Goal: Communication & Community: Answer question/provide support

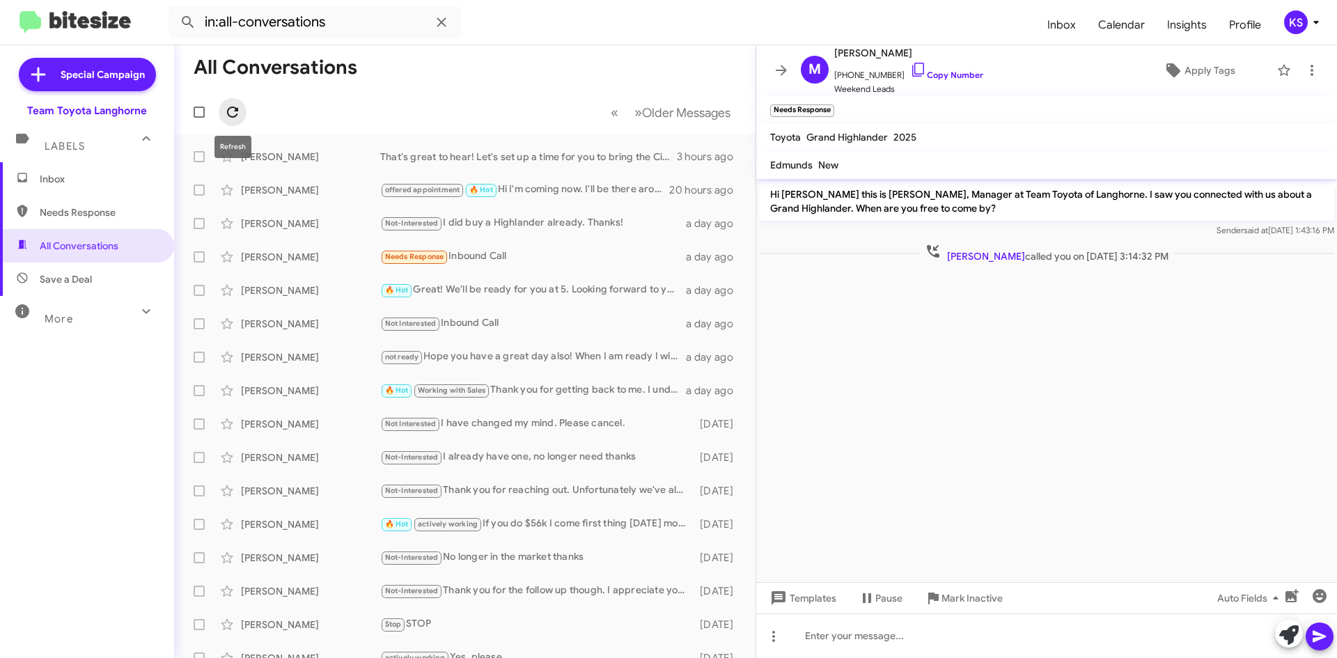
click at [237, 109] on icon at bounding box center [232, 112] width 11 height 11
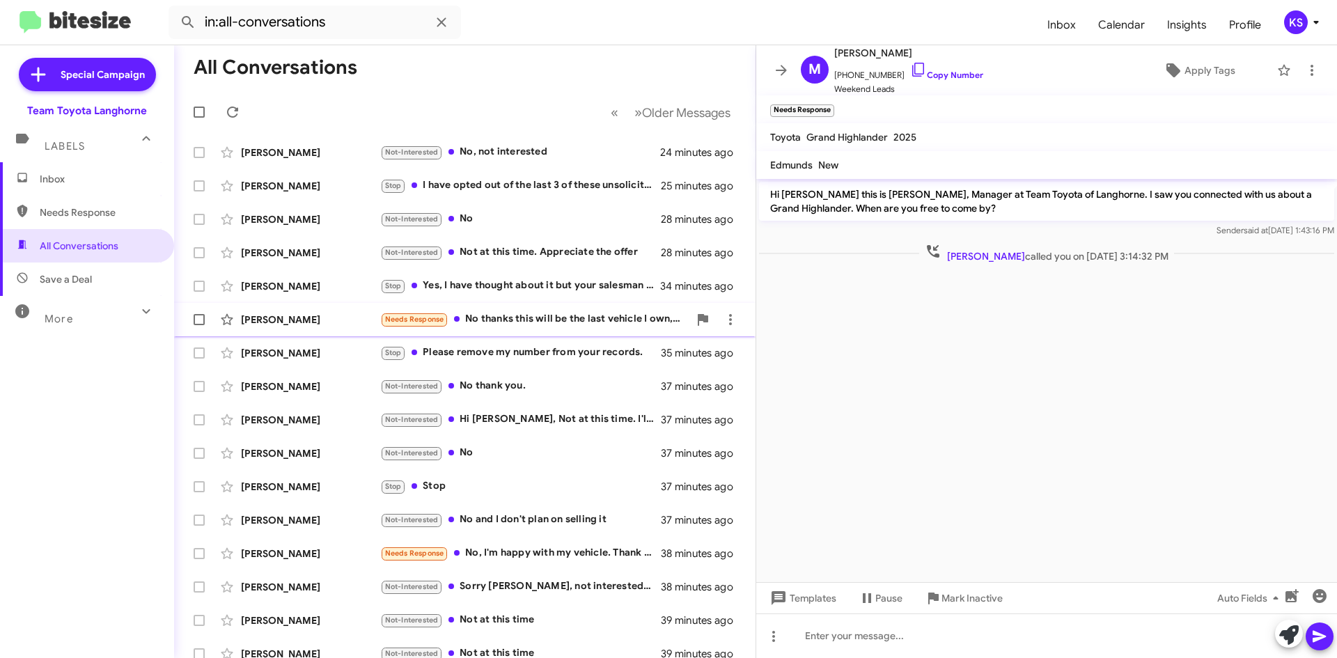
scroll to position [150, 0]
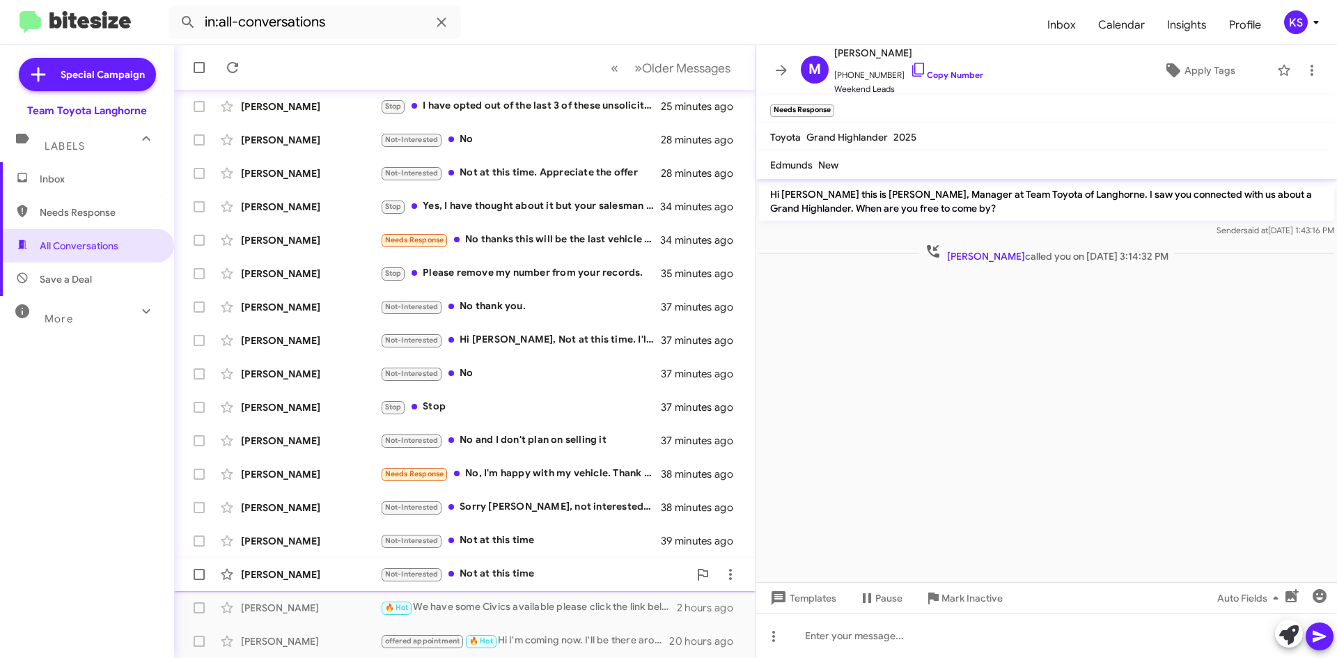
click at [511, 574] on div "Not-Interested Not at this time" at bounding box center [534, 574] width 308 height 16
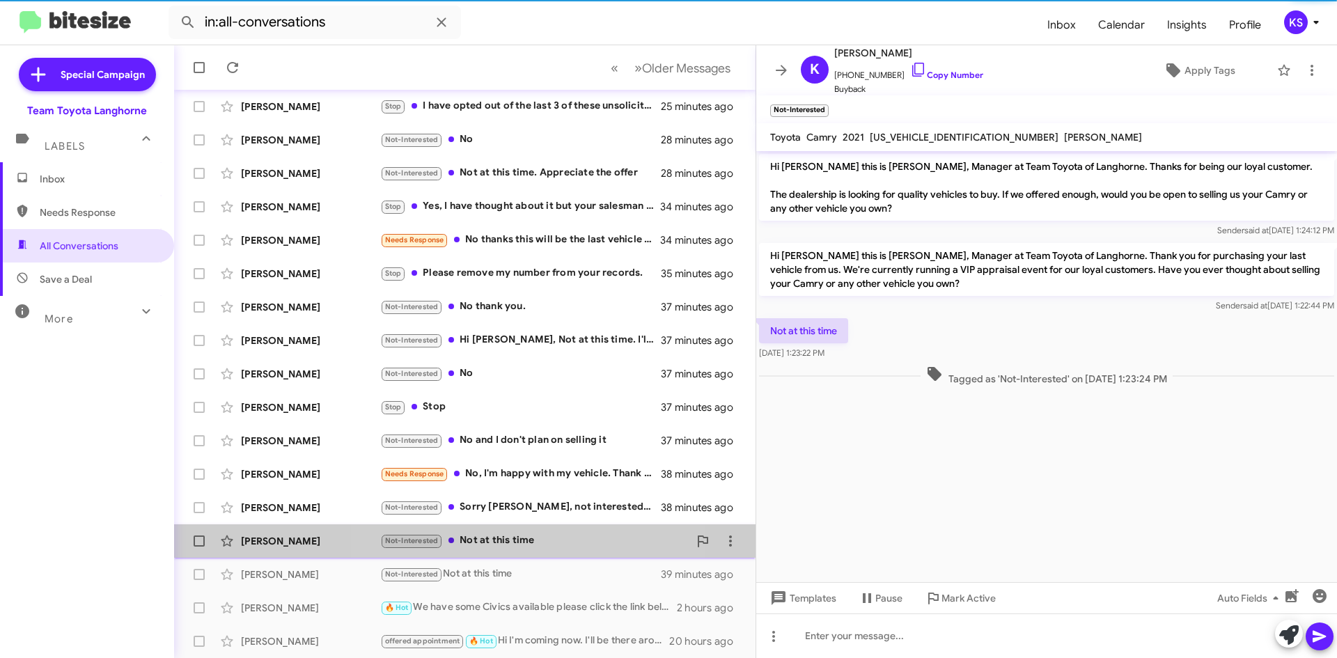
click at [516, 542] on div "Not-Interested Not at this time" at bounding box center [534, 541] width 308 height 16
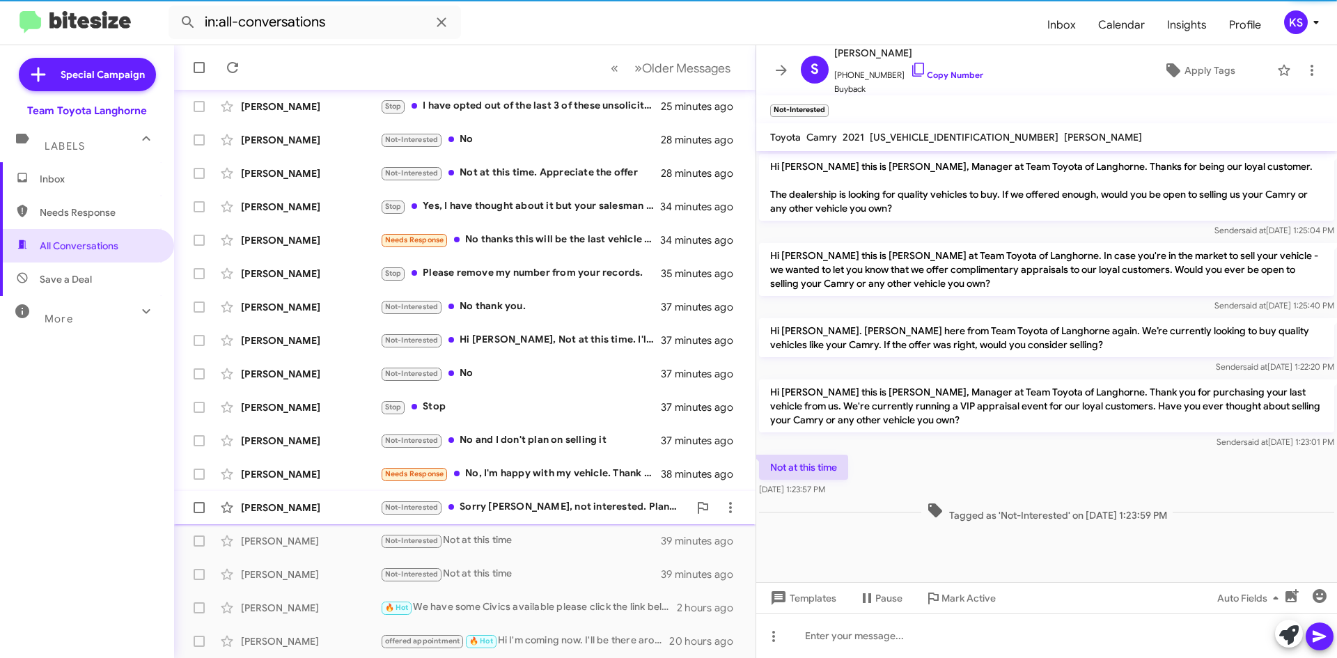
click at [521, 516] on div "[PERSON_NAME] Not-Interested Sorry [PERSON_NAME], not interested. Planning to h…" at bounding box center [464, 508] width 559 height 28
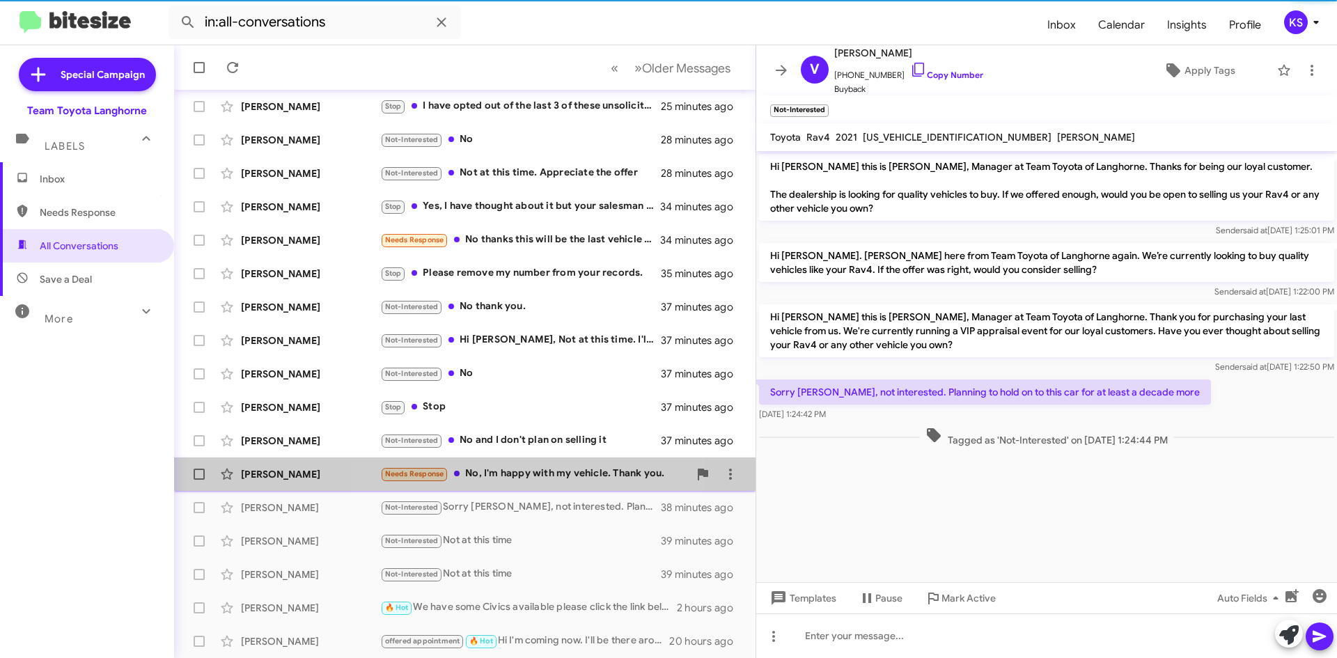
click at [531, 473] on div "Needs Response No, I'm happy with my vehicle. Thank you." at bounding box center [534, 474] width 308 height 16
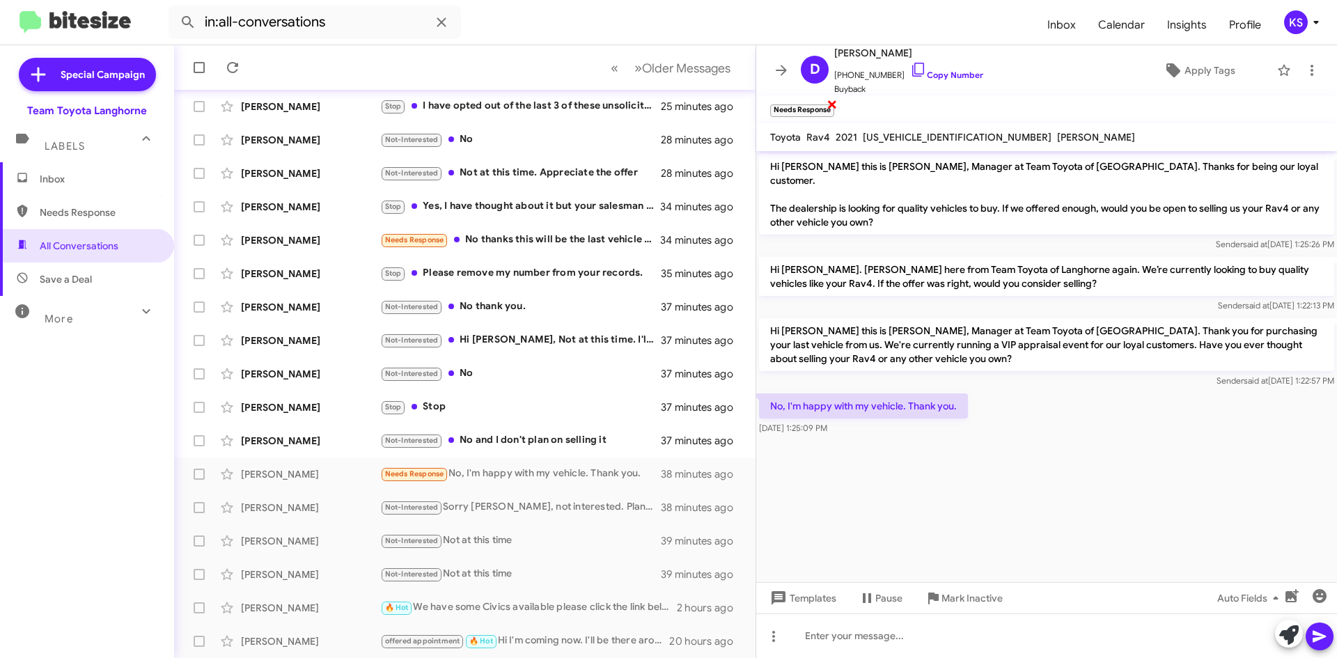
click at [834, 102] on span "×" at bounding box center [831, 103] width 11 height 17
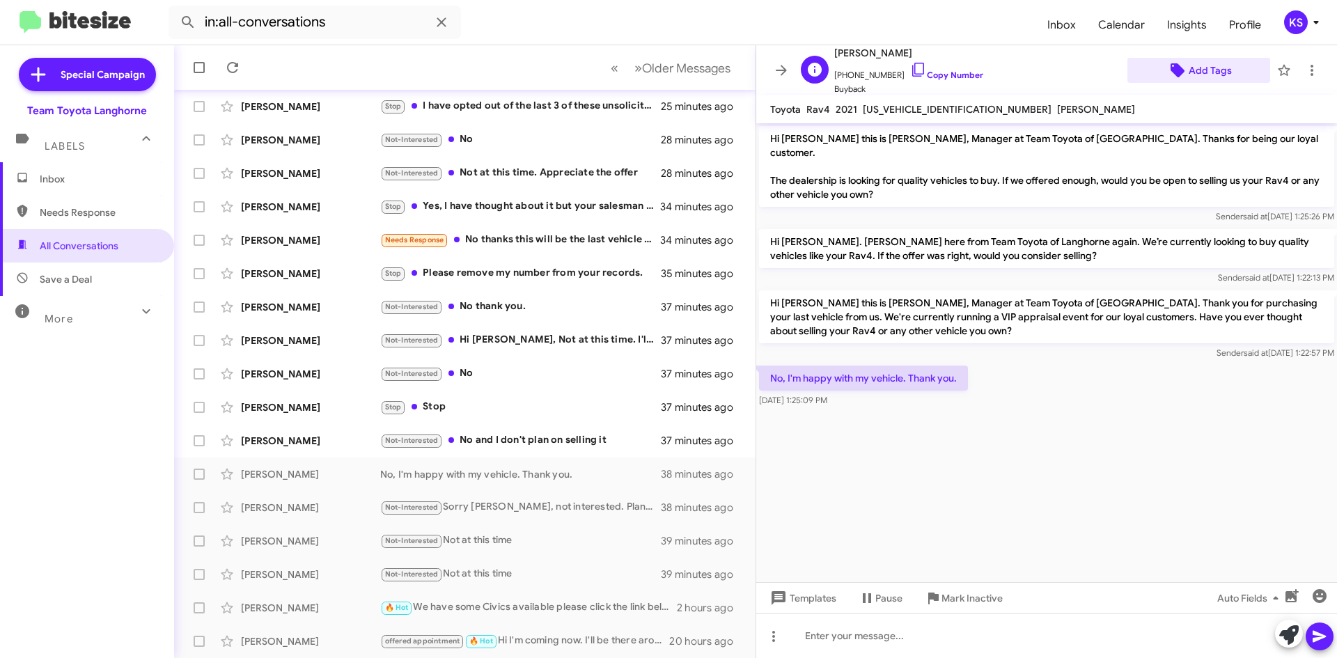
click at [1196, 72] on span "Add Tags" at bounding box center [1209, 70] width 43 height 25
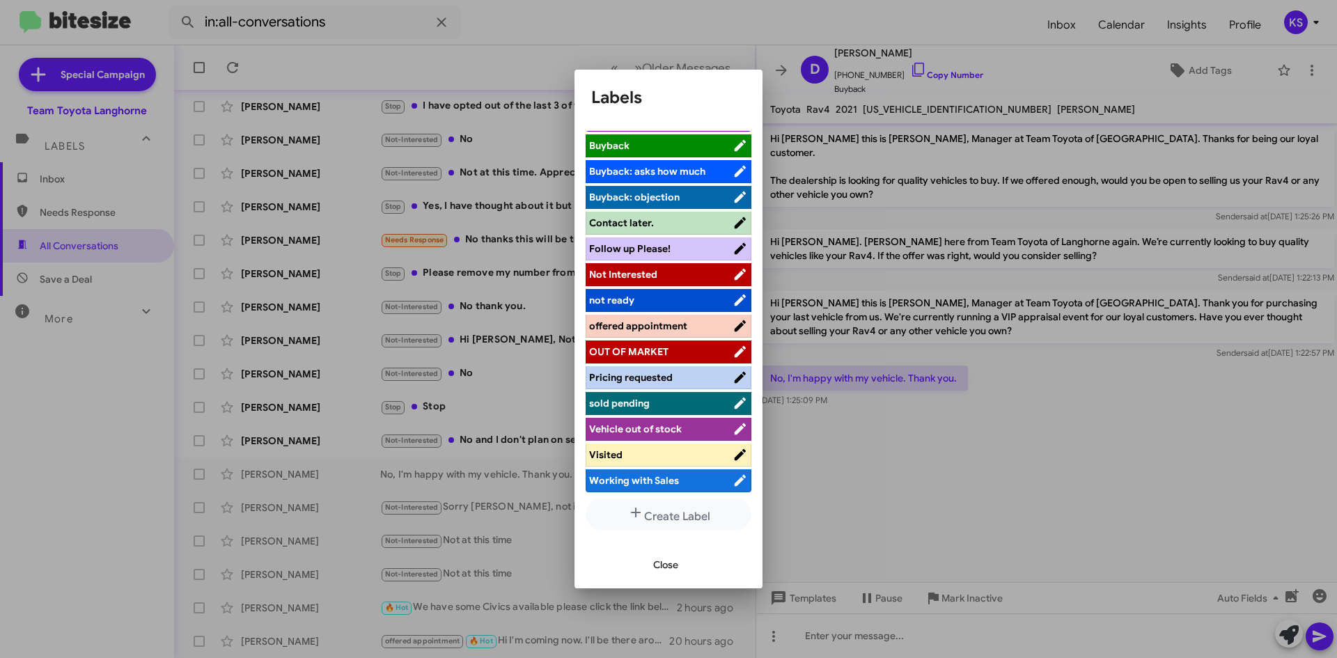
scroll to position [128, 0]
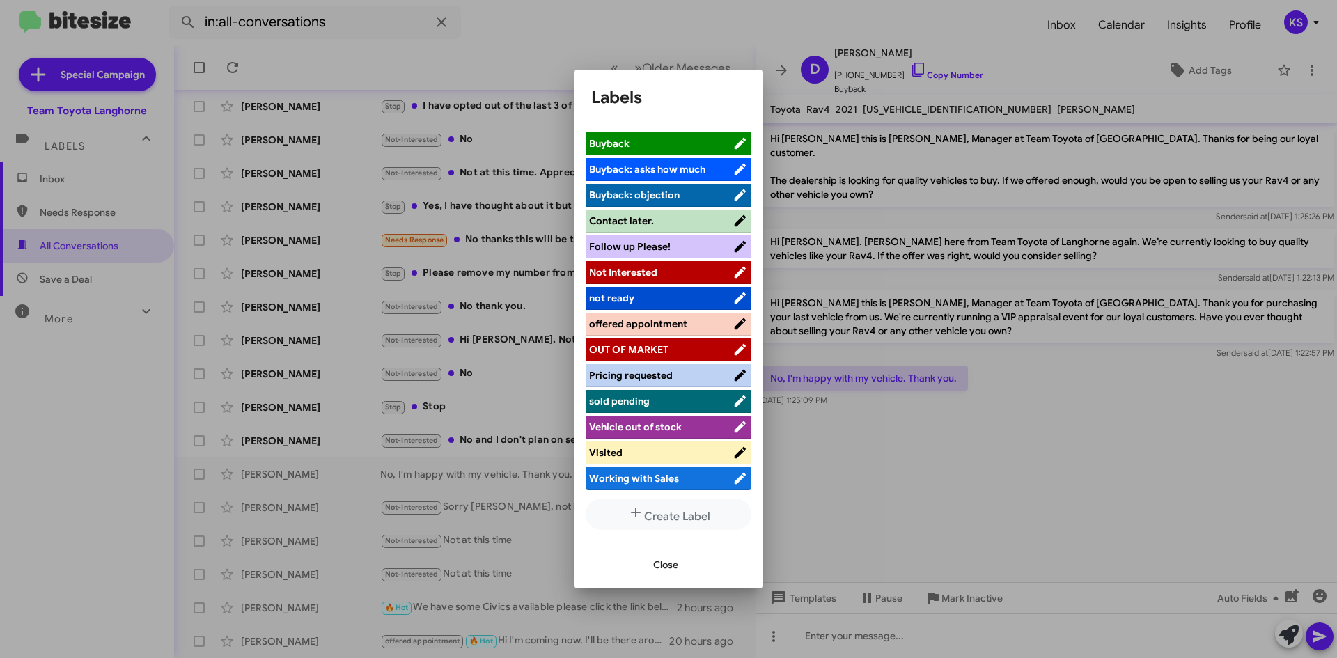
click at [653, 270] on span "Not Interested" at bounding box center [623, 272] width 68 height 13
click at [656, 560] on span "Close" at bounding box center [665, 564] width 25 height 25
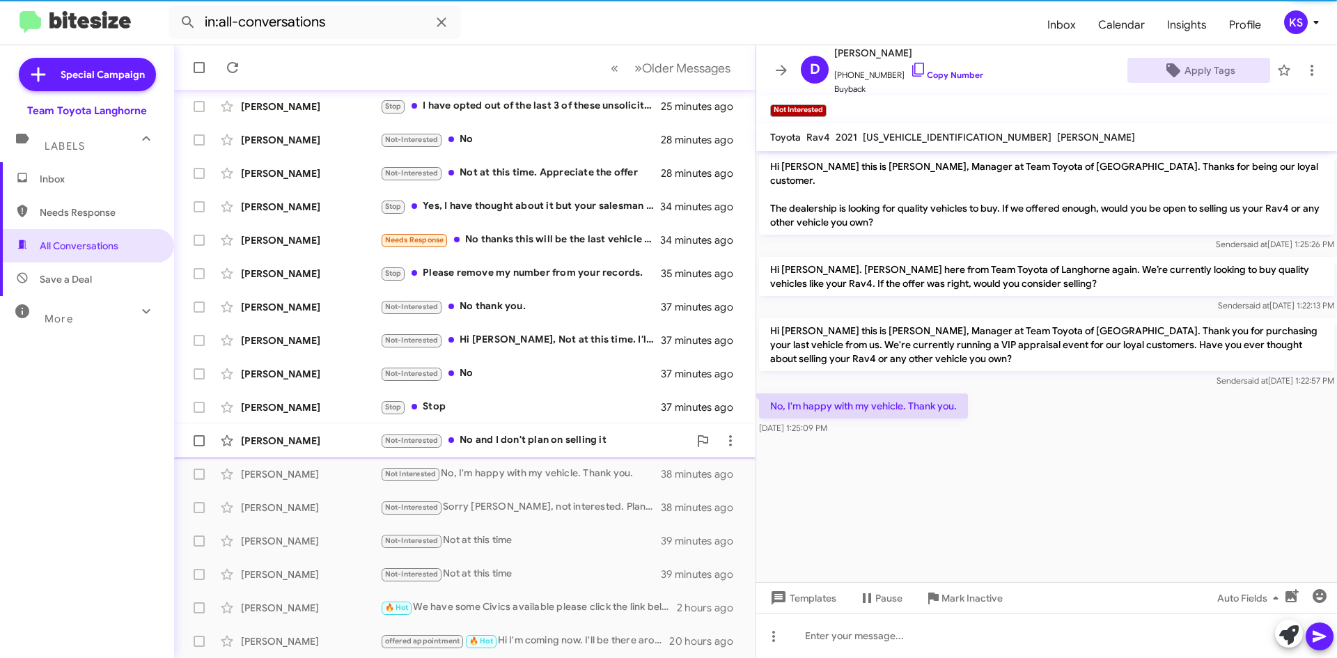
click at [562, 442] on div "Not-Interested No and I don't plan on selling it" at bounding box center [534, 440] width 308 height 16
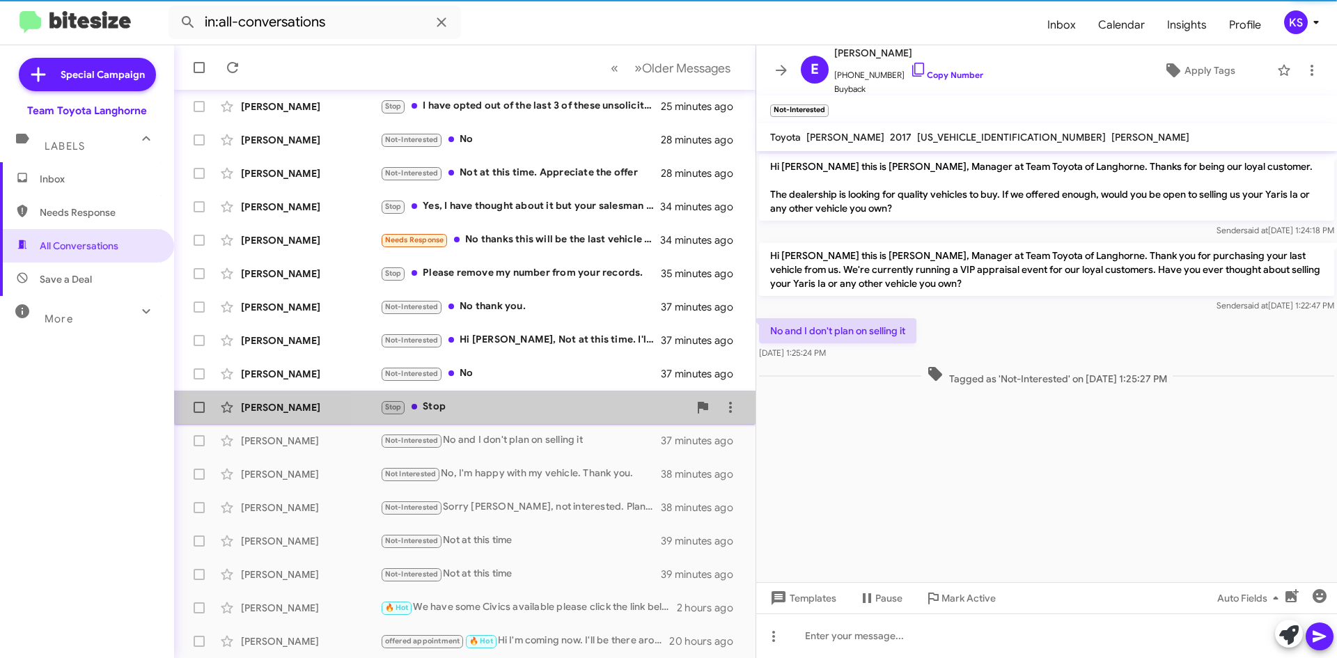
click at [546, 405] on div "Stop Stop" at bounding box center [534, 407] width 308 height 16
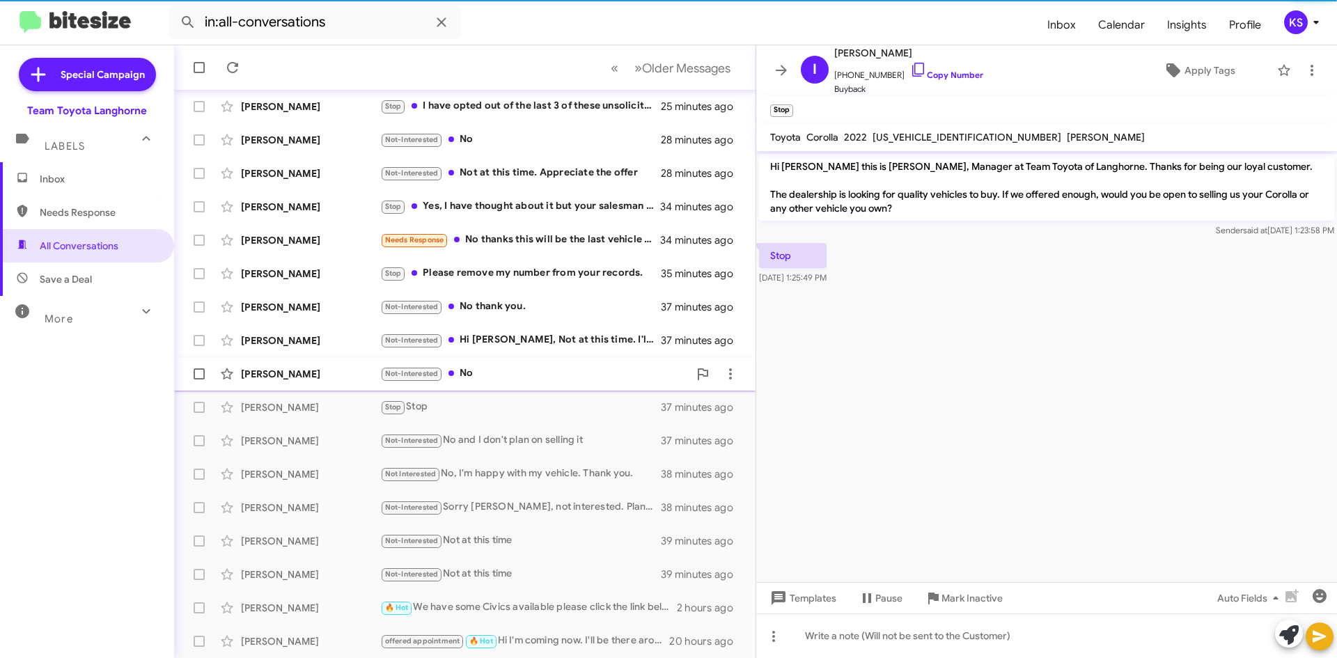
click at [543, 370] on div "Not-Interested No" at bounding box center [534, 374] width 308 height 16
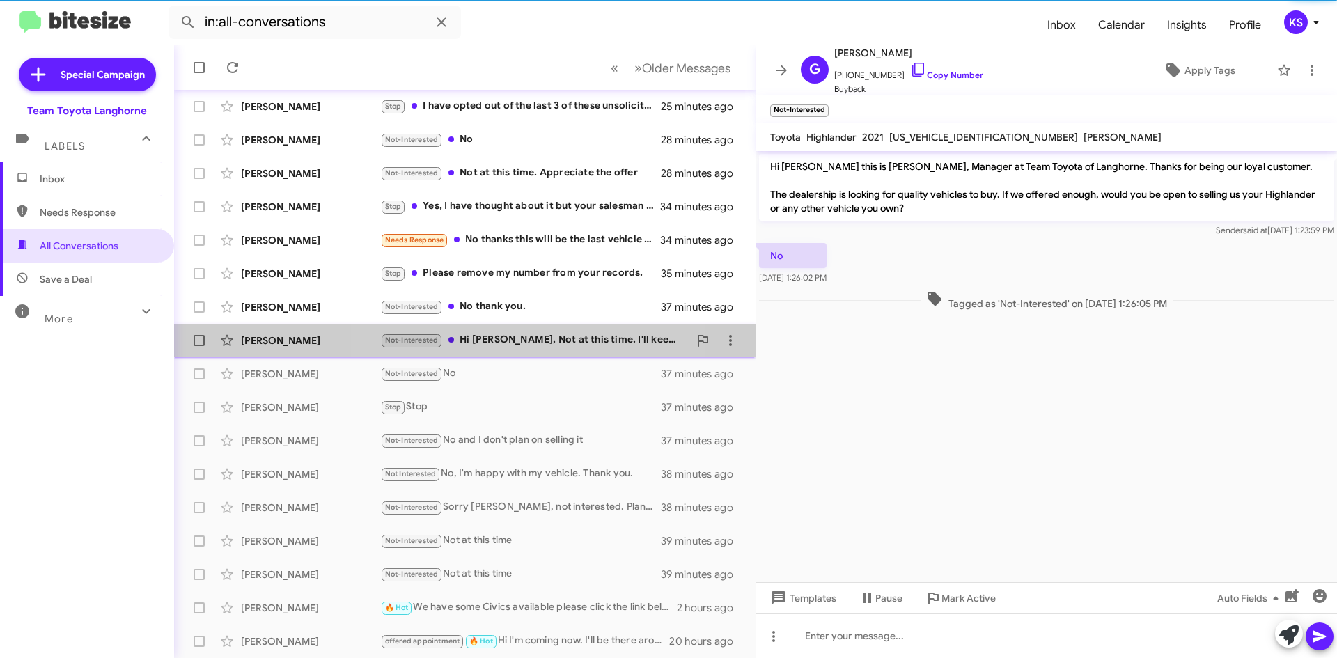
click at [539, 337] on div "Not-Interested Hi [PERSON_NAME], Not at this time. I'll keep it mind though" at bounding box center [534, 340] width 308 height 16
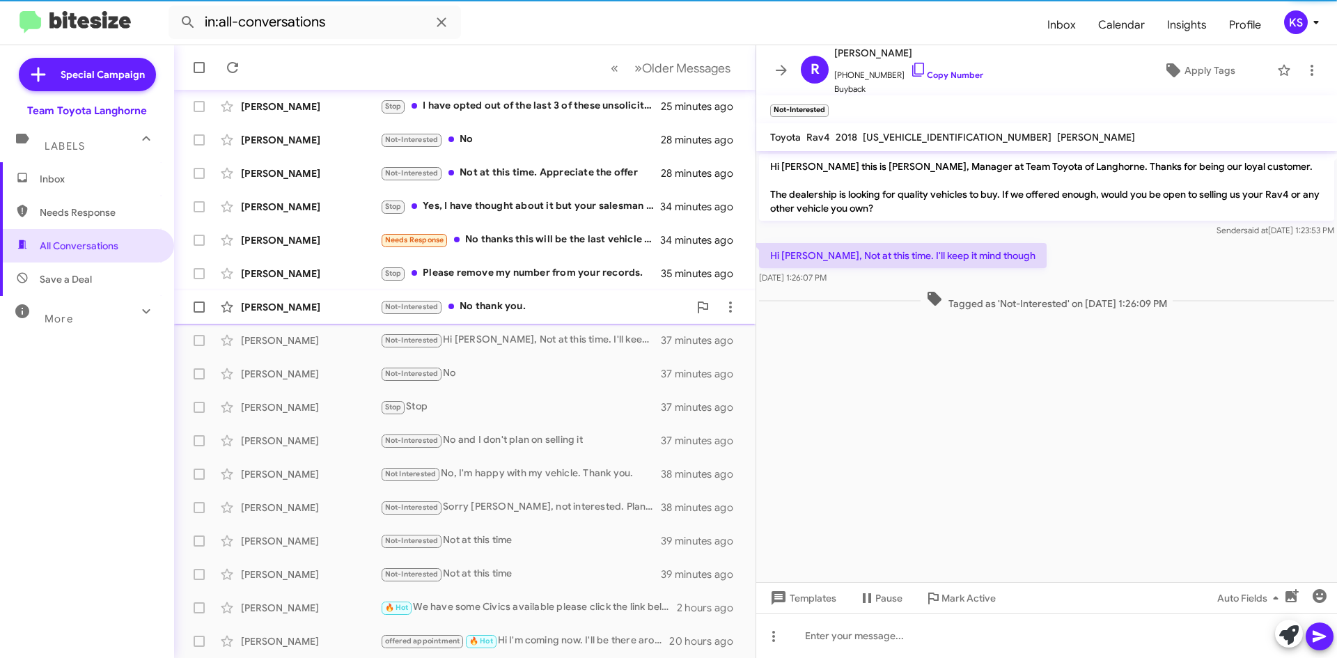
click at [542, 310] on div "Not-Interested No thank you." at bounding box center [534, 307] width 308 height 16
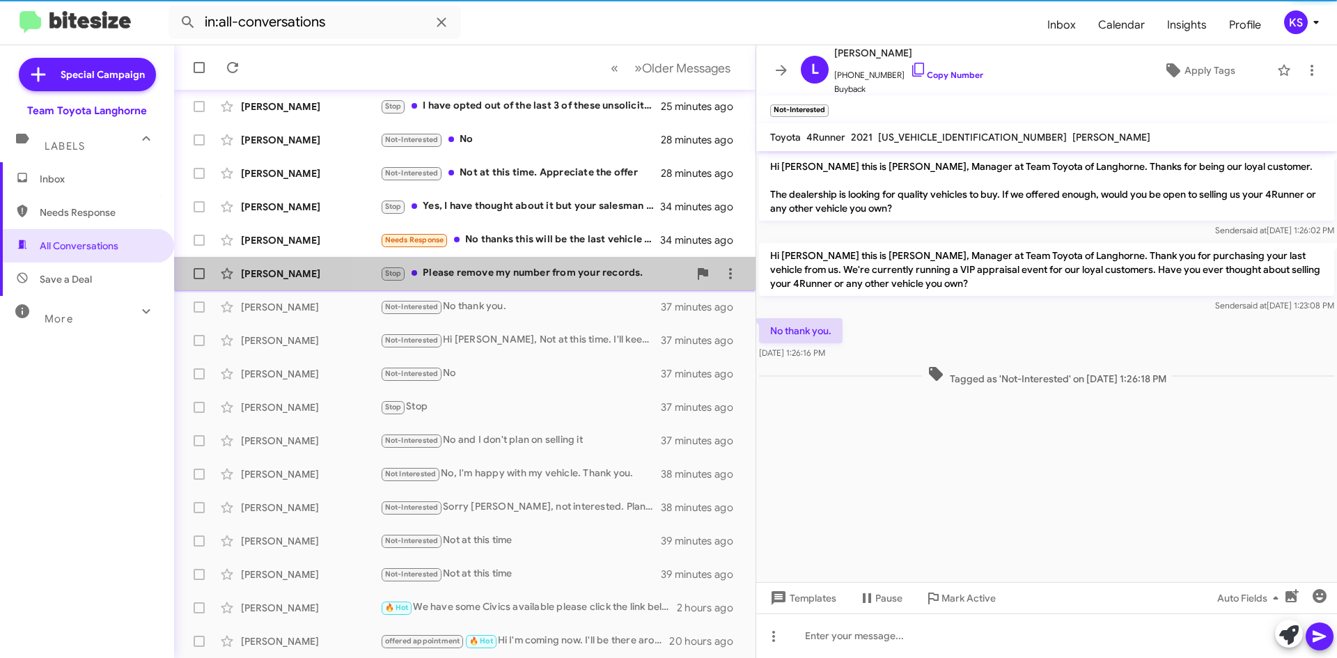
click at [541, 276] on div "Stop Please remove my number from your records." at bounding box center [534, 273] width 308 height 16
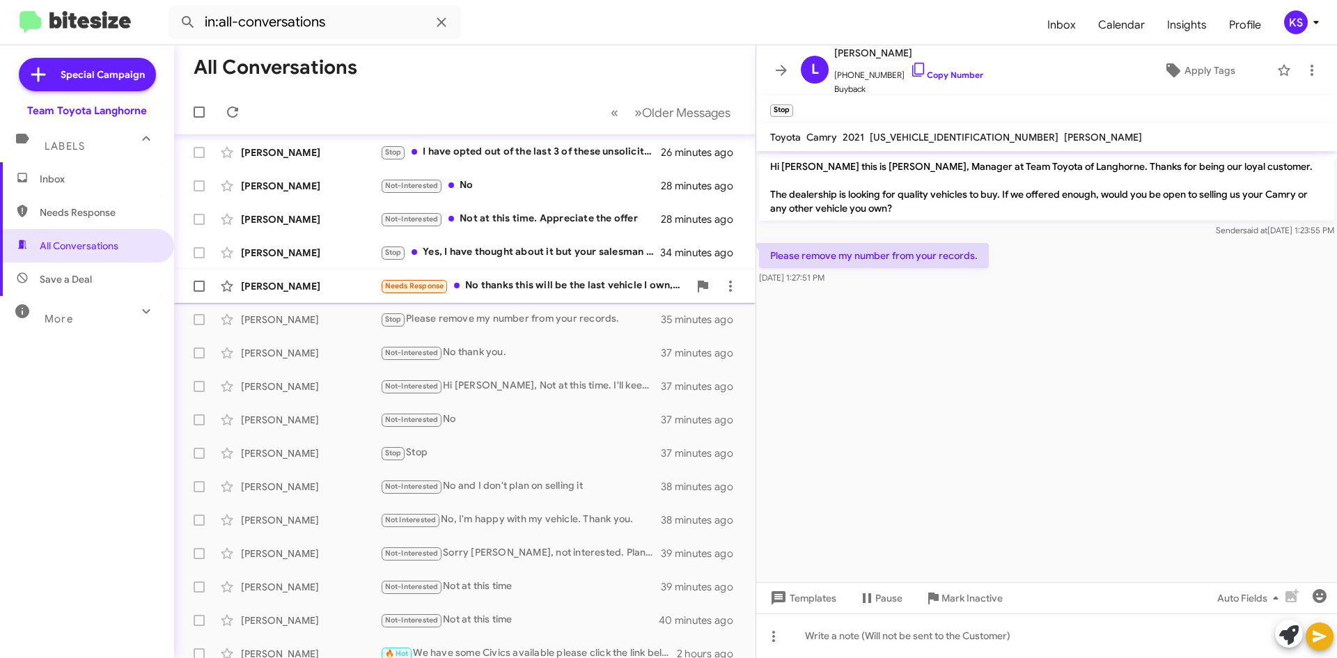
scroll to position [81, 0]
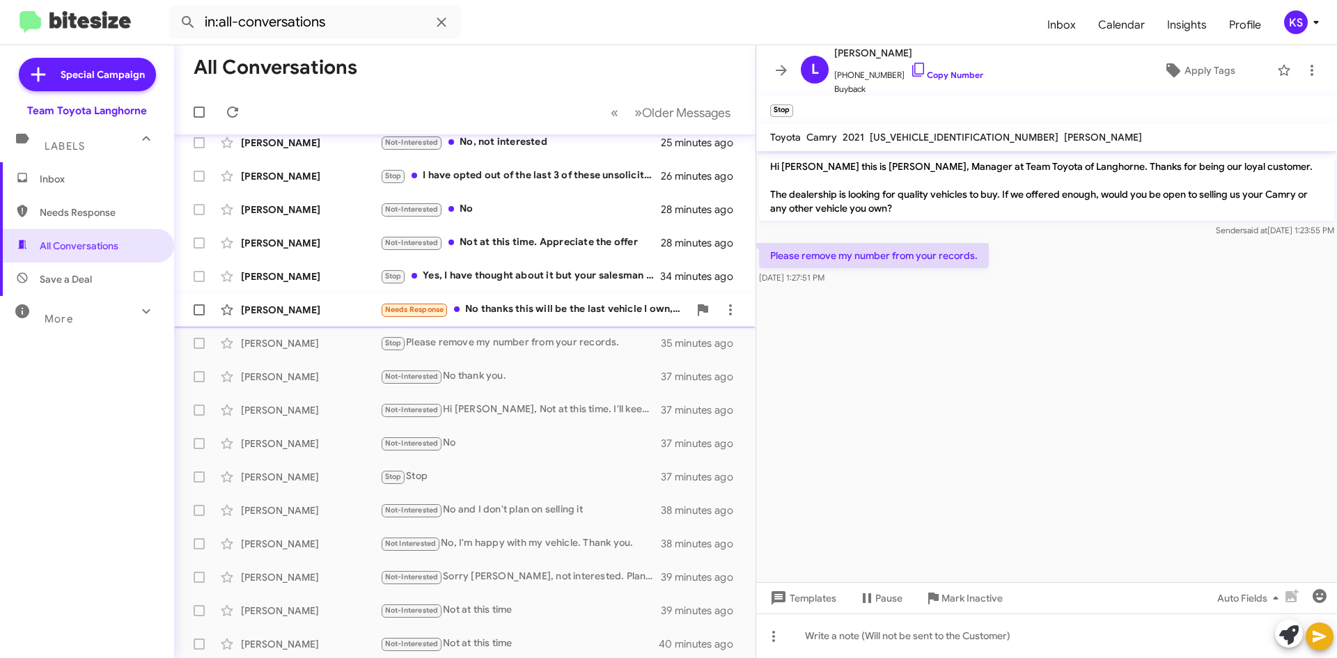
click at [519, 310] on div "Needs Response No thanks this will be the last vehicle I own, hopefully!" at bounding box center [534, 309] width 308 height 16
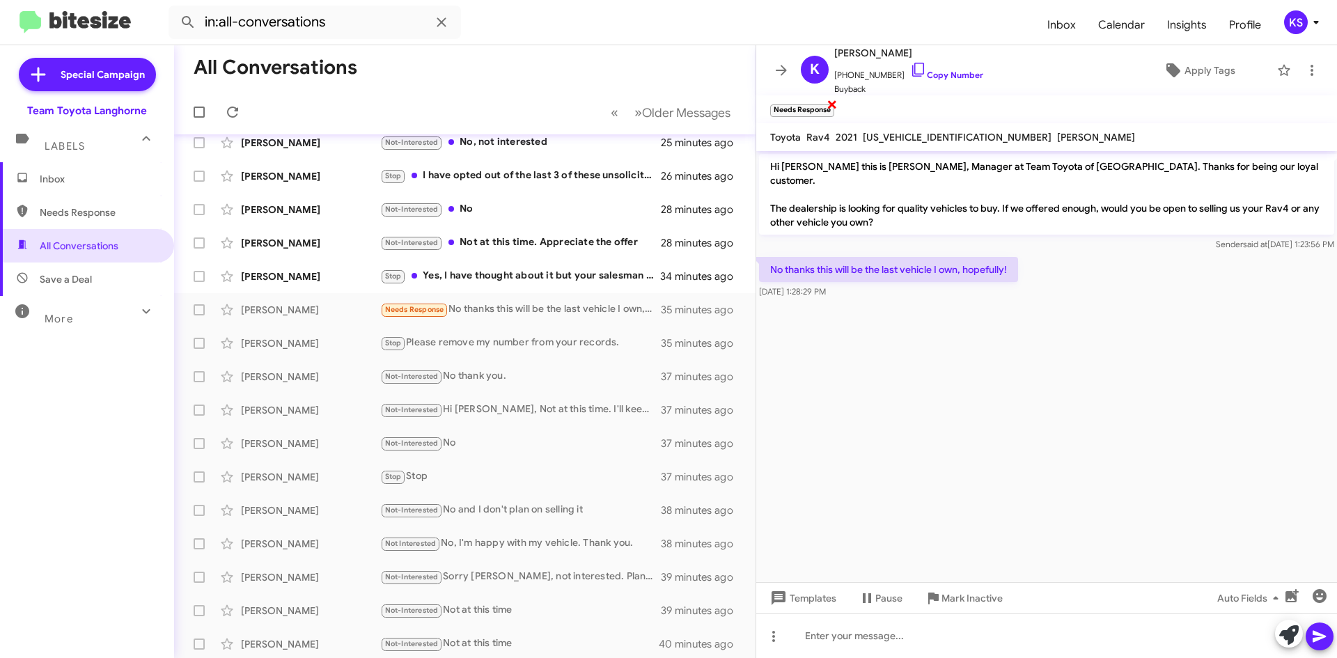
click at [833, 100] on span "×" at bounding box center [831, 103] width 11 height 17
click at [1207, 70] on span "Apply Tags" at bounding box center [1209, 70] width 51 height 25
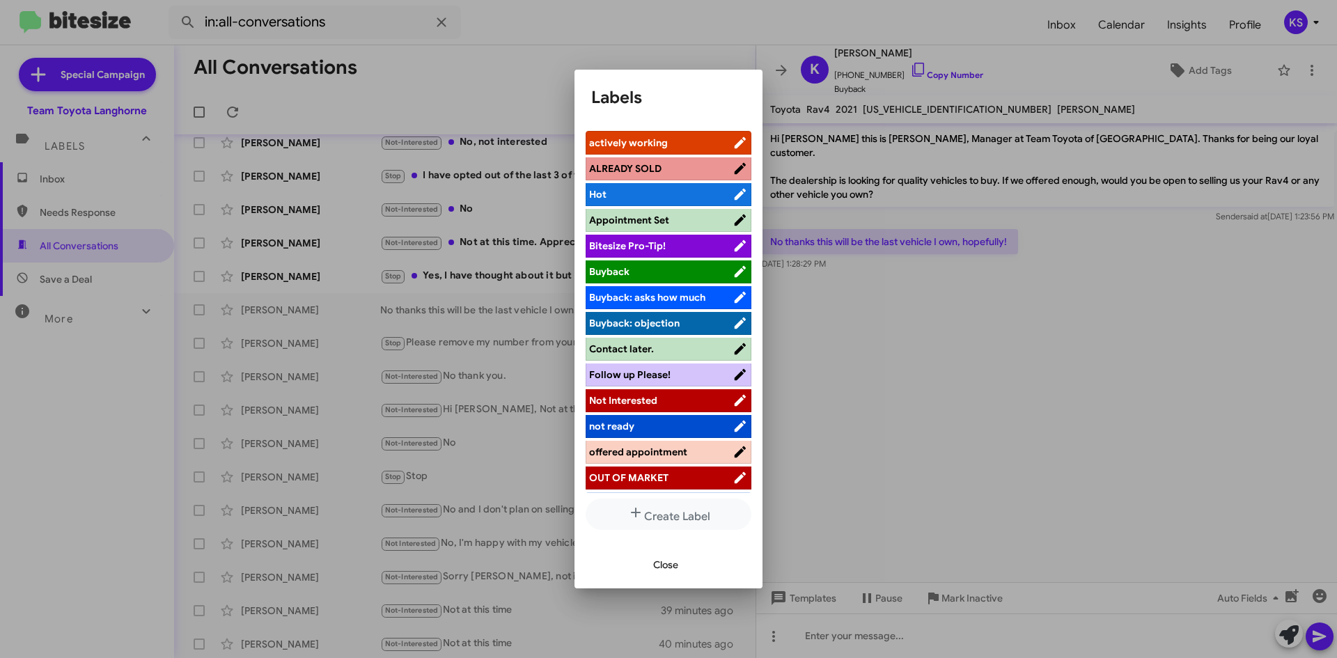
click at [634, 401] on span "Not Interested" at bounding box center [623, 400] width 68 height 13
click at [665, 565] on span "Close" at bounding box center [665, 564] width 25 height 25
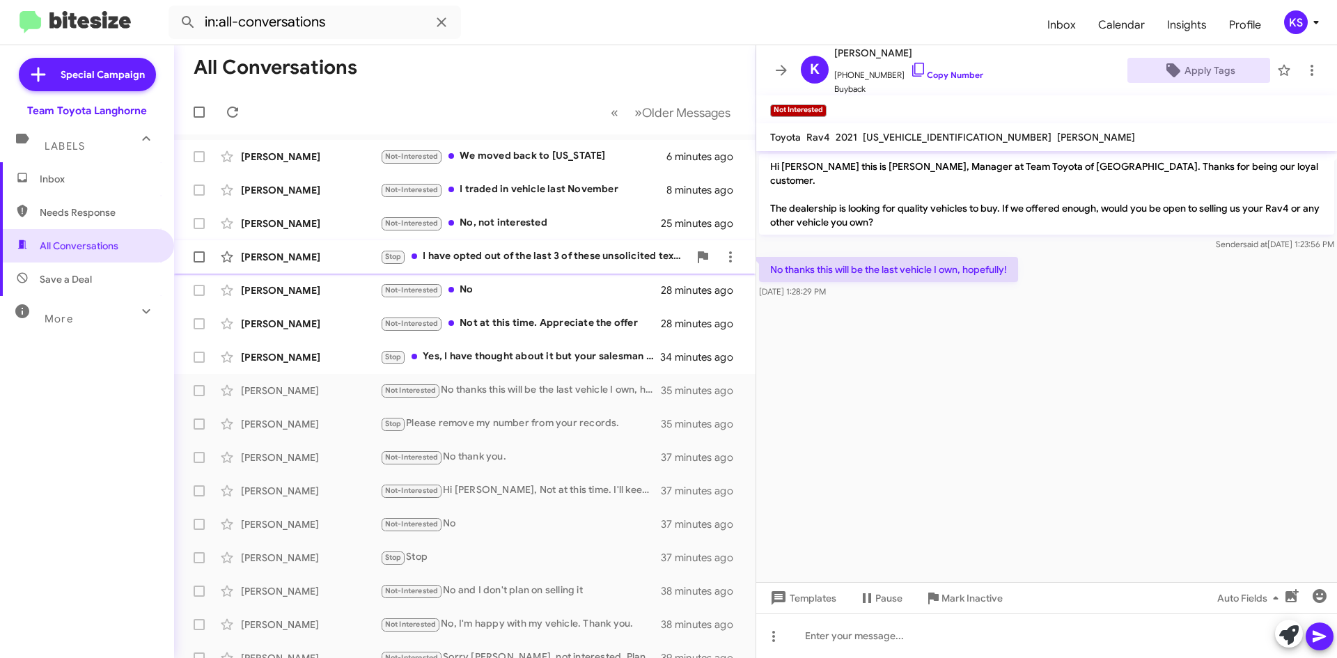
click at [524, 257] on div "Stop I have opted out of the last 3 of these unsolicited texts. Please remove m…" at bounding box center [534, 257] width 308 height 16
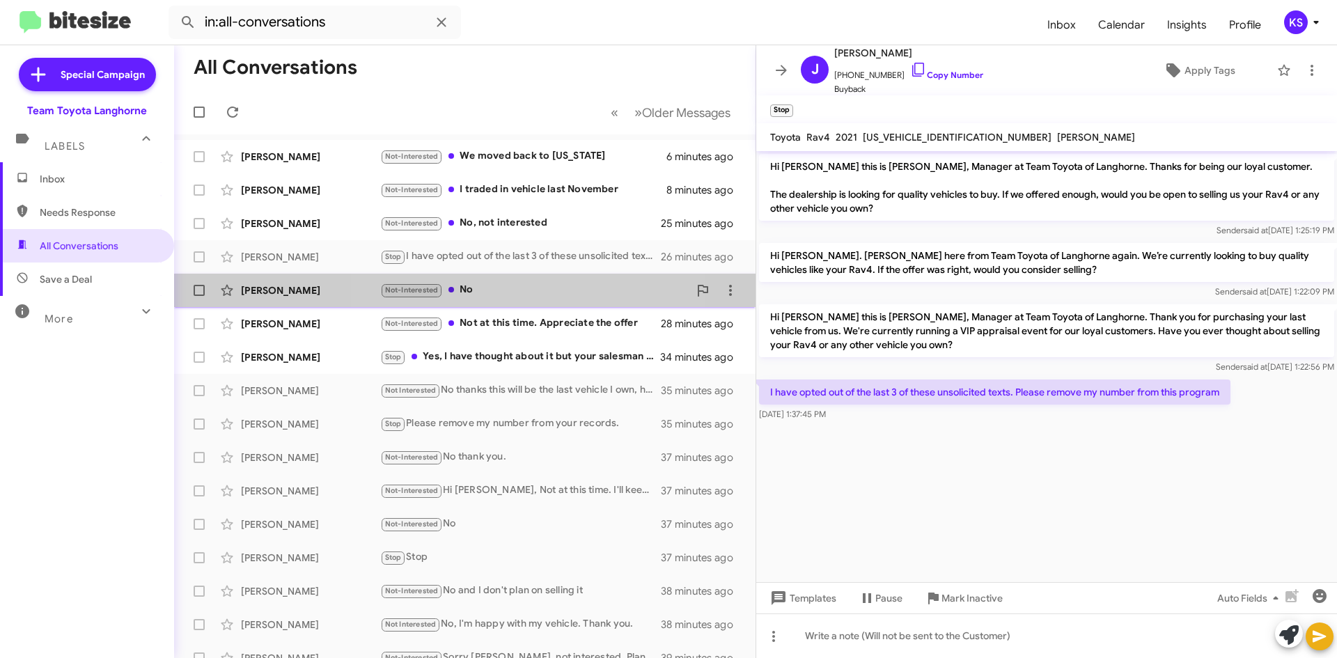
click at [528, 292] on div "Not-Interested No" at bounding box center [534, 290] width 308 height 16
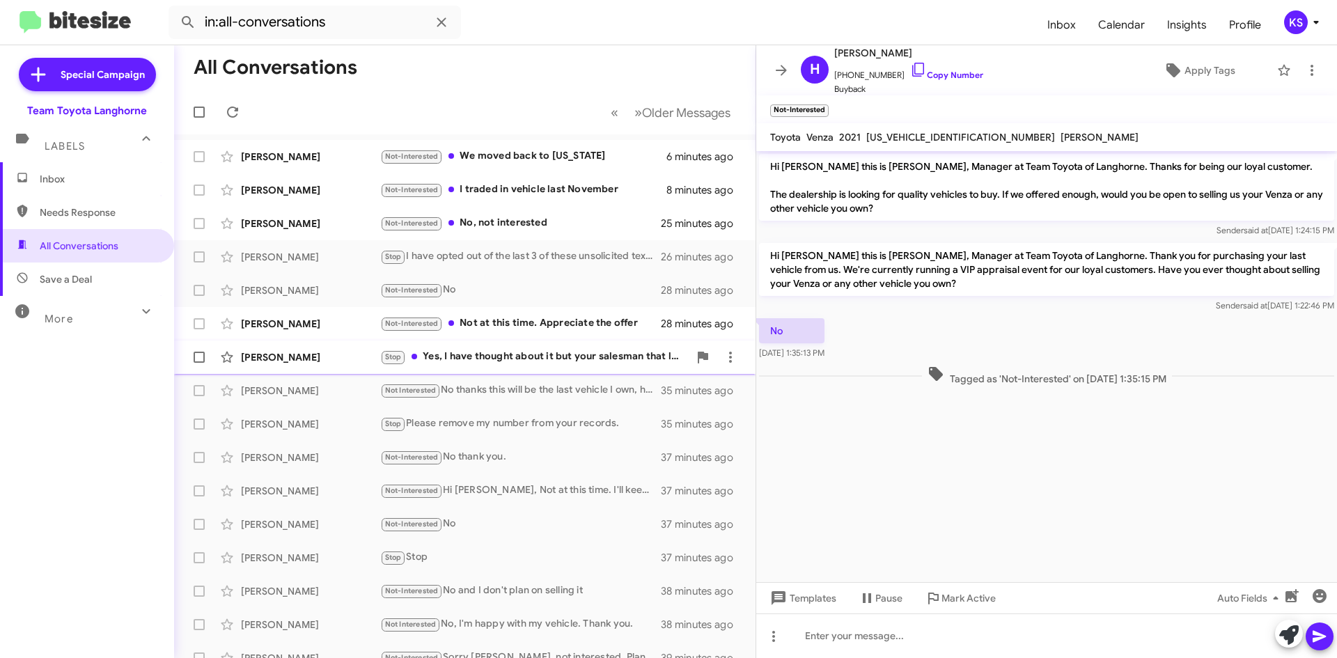
click at [513, 358] on div "Stop Yes, I have thought about it but your salesman that looks like [PERSON_NAM…" at bounding box center [534, 357] width 308 height 16
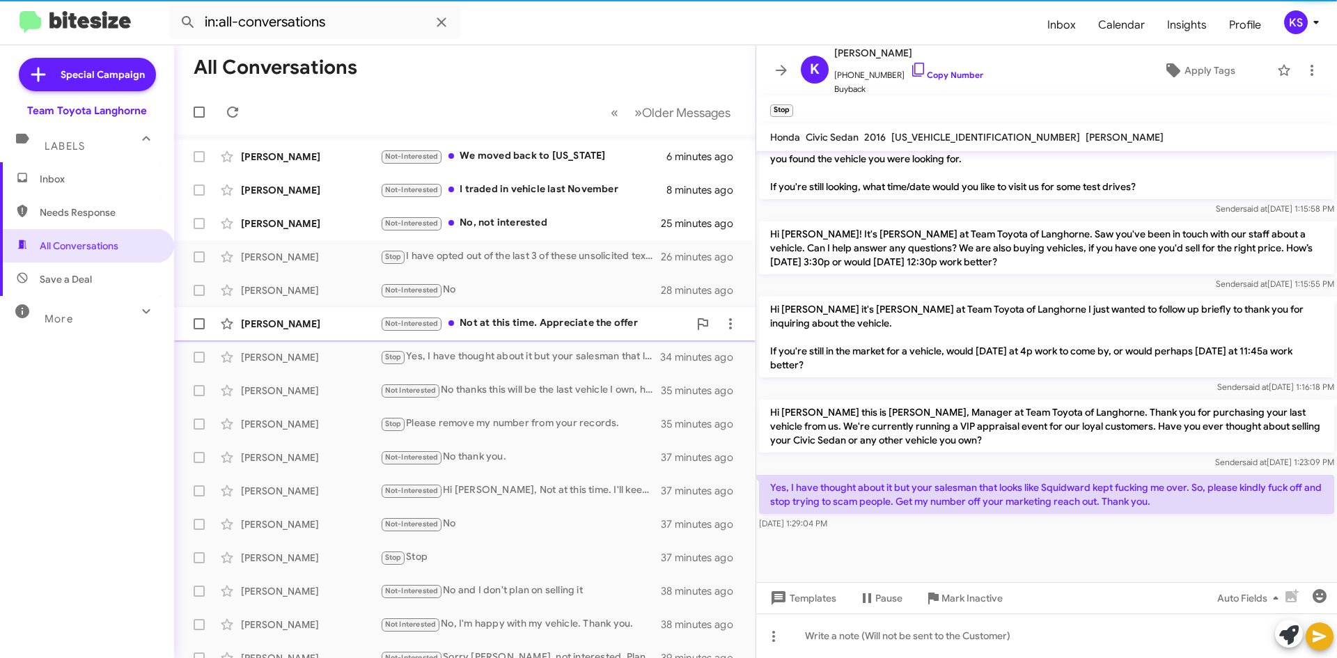
click at [504, 320] on div "Not-Interested Not at this time. Appreciate the offer" at bounding box center [534, 323] width 308 height 16
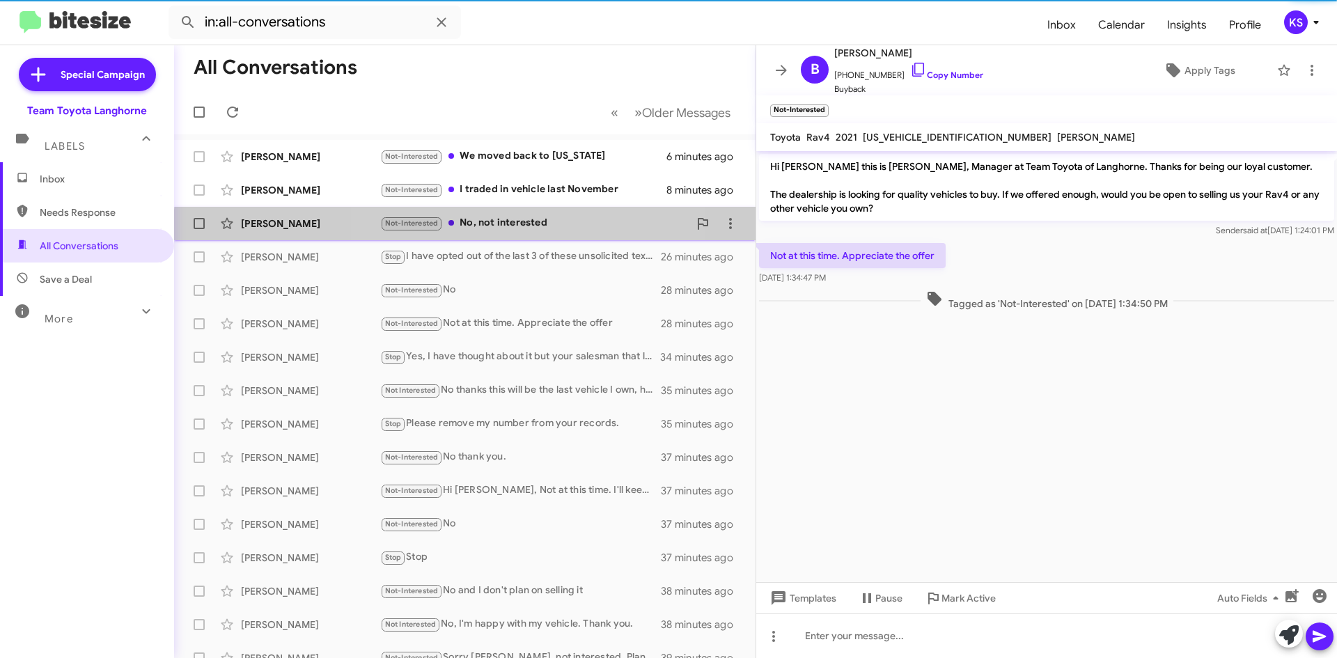
click at [517, 230] on div "Not-Interested No, not interested" at bounding box center [534, 223] width 308 height 16
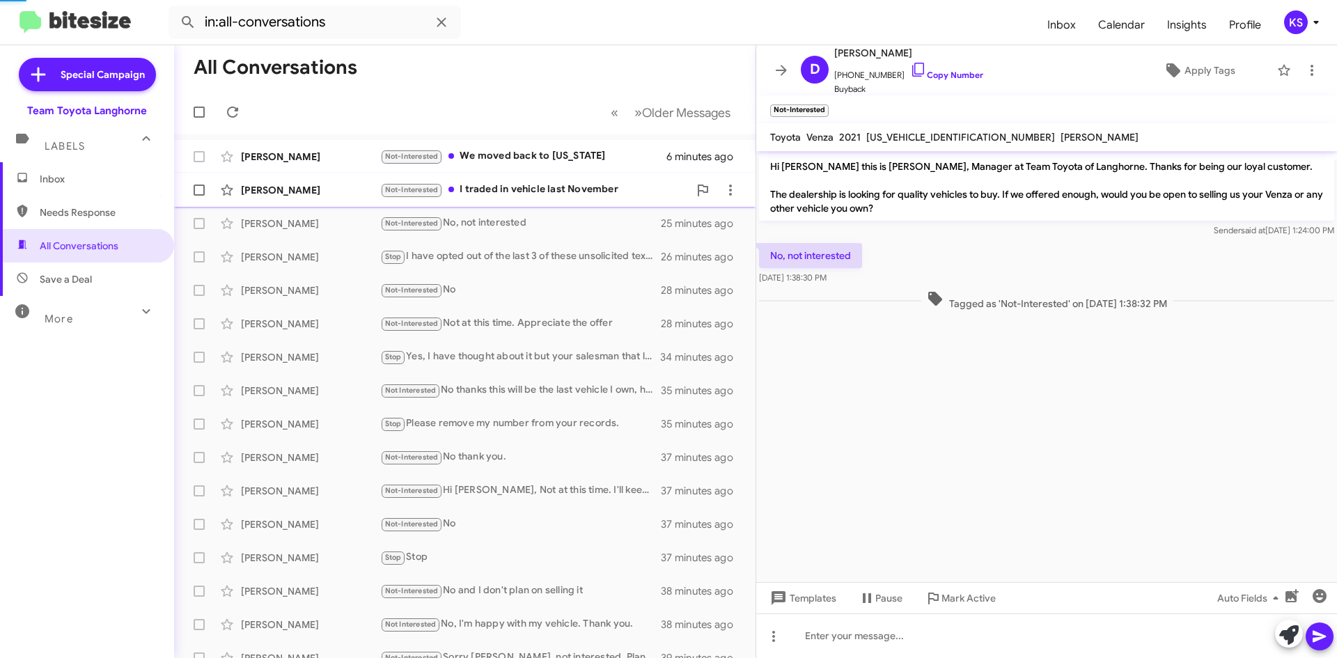
click at [525, 182] on div "Not-Interested I traded in vehicle last November" at bounding box center [534, 190] width 308 height 16
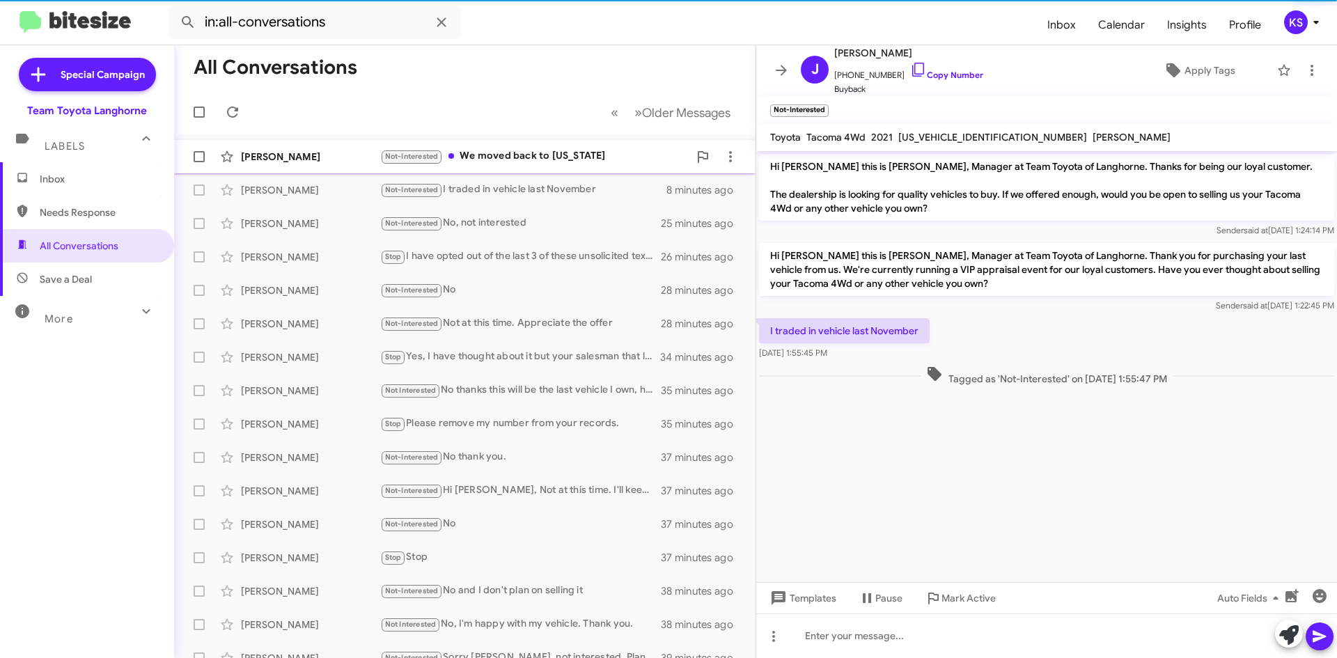
click at [526, 148] on div "[PERSON_NAME] Not-Interested We moved back to [US_STATE] 6 minutes ago" at bounding box center [464, 157] width 559 height 28
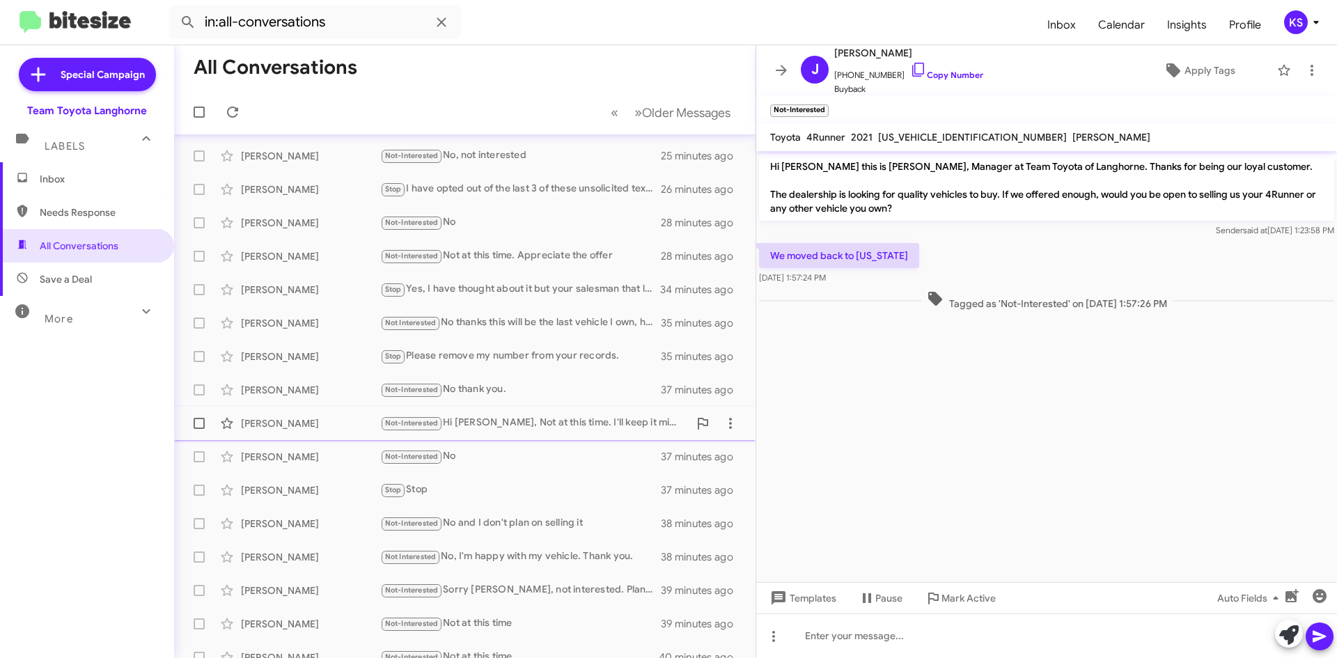
scroll to position [150, 0]
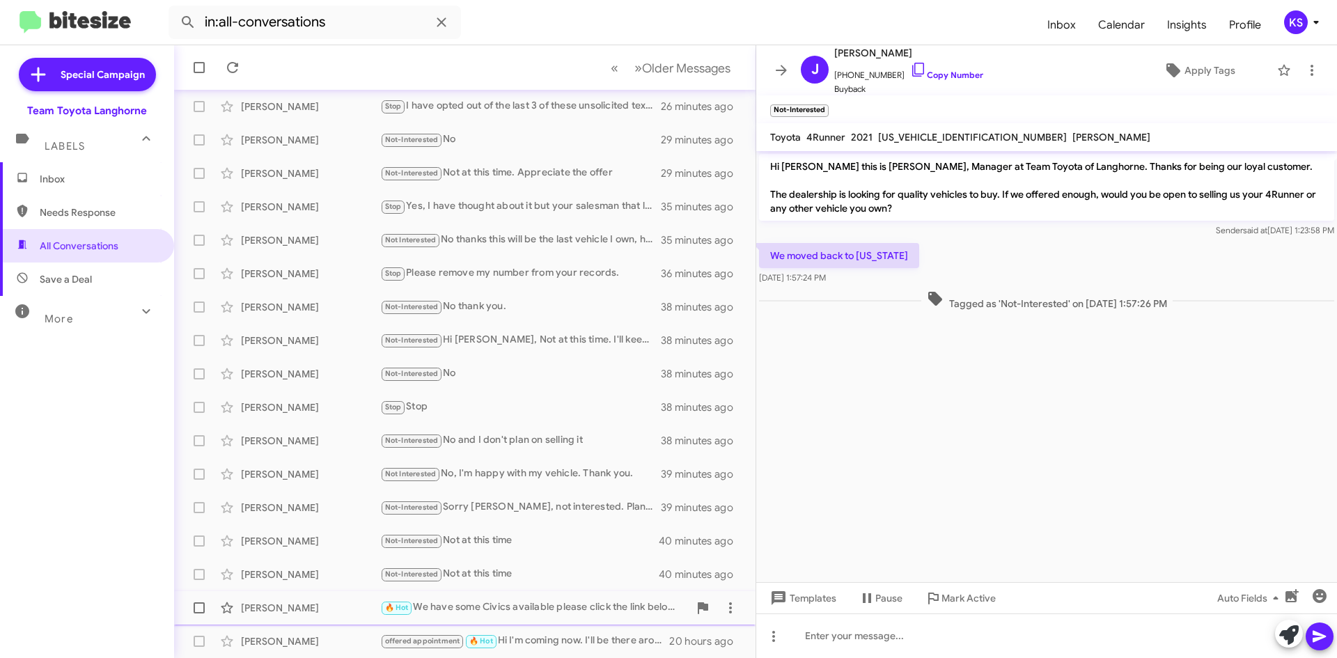
click at [532, 608] on div "🔥 Hot We have some Civics available please click the link below: [URL][DOMAIN_N…" at bounding box center [534, 607] width 308 height 16
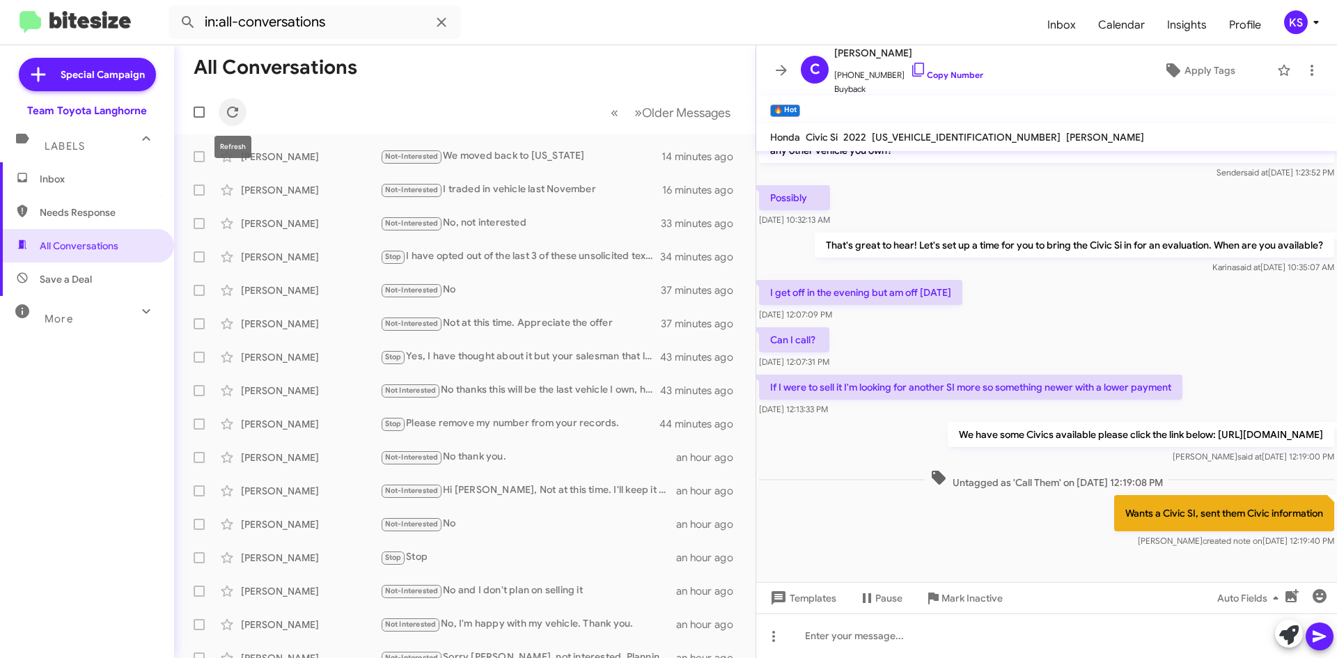
drag, startPoint x: 239, startPoint y: 118, endPoint x: 239, endPoint y: 131, distance: 13.2
click at [239, 131] on body "in:all-conversations Inbox Calendar Insights Profile KS Special Campaign Team T…" at bounding box center [668, 329] width 1337 height 658
click at [236, 113] on icon at bounding box center [232, 112] width 17 height 17
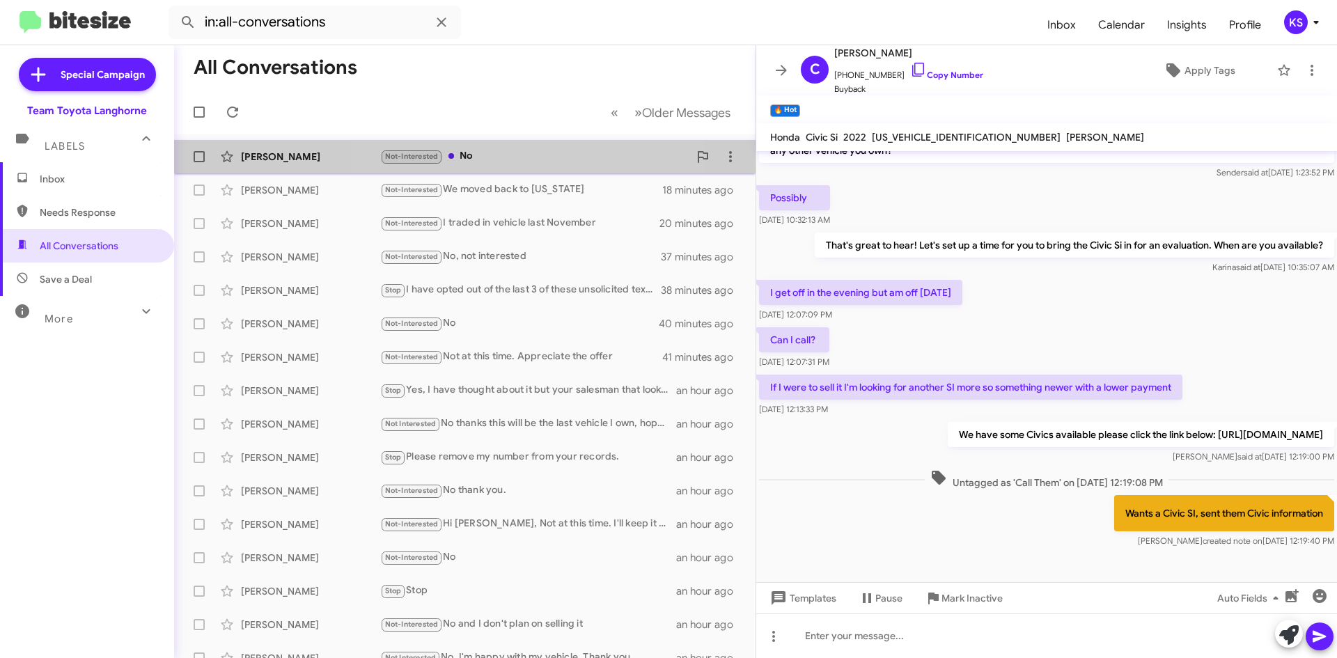
click at [531, 157] on div "Not-Interested No" at bounding box center [534, 156] width 308 height 16
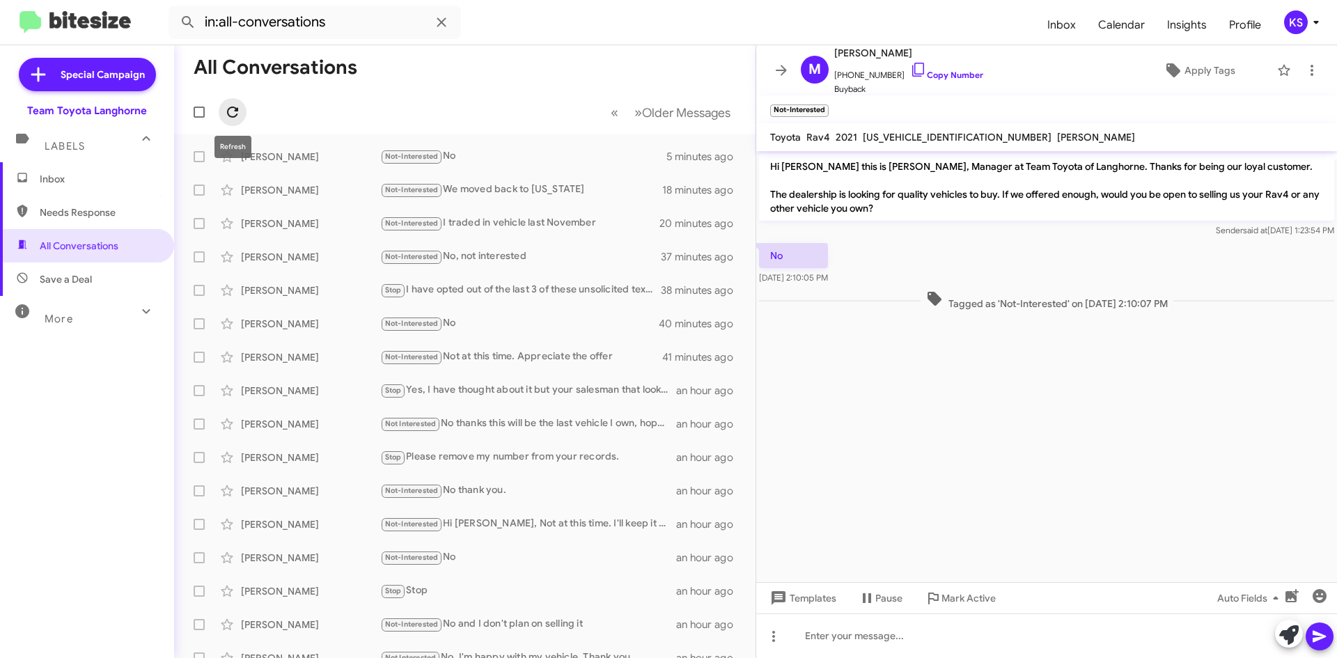
click at [231, 113] on icon at bounding box center [232, 112] width 17 height 17
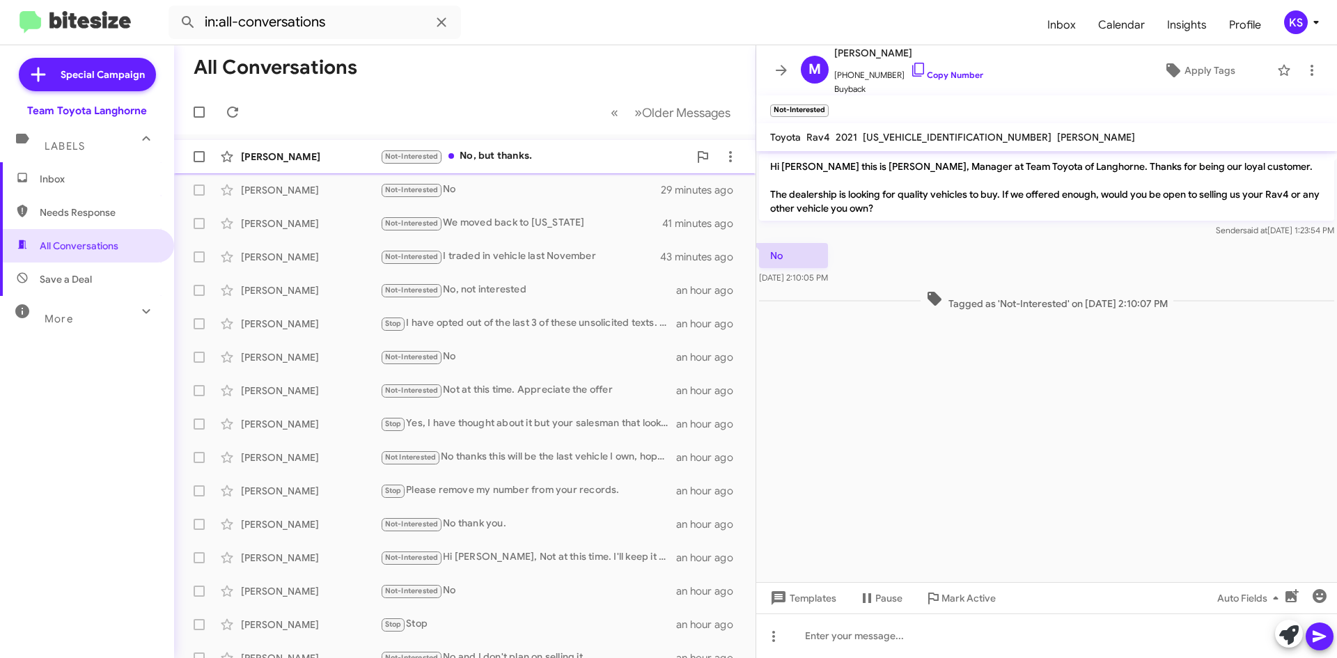
click at [535, 155] on div "Not-Interested No, but thanks." at bounding box center [534, 156] width 308 height 16
